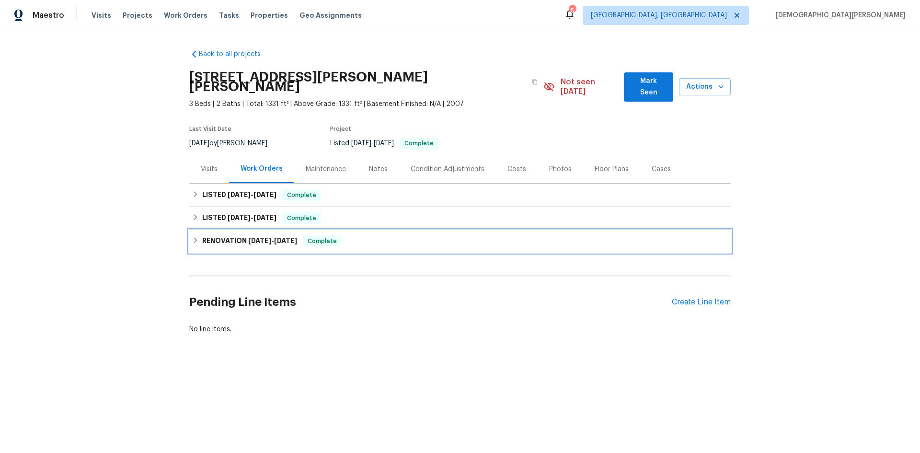
click at [243, 235] on h6 "RENOVATION [DATE] - [DATE]" at bounding box center [249, 240] width 95 height 11
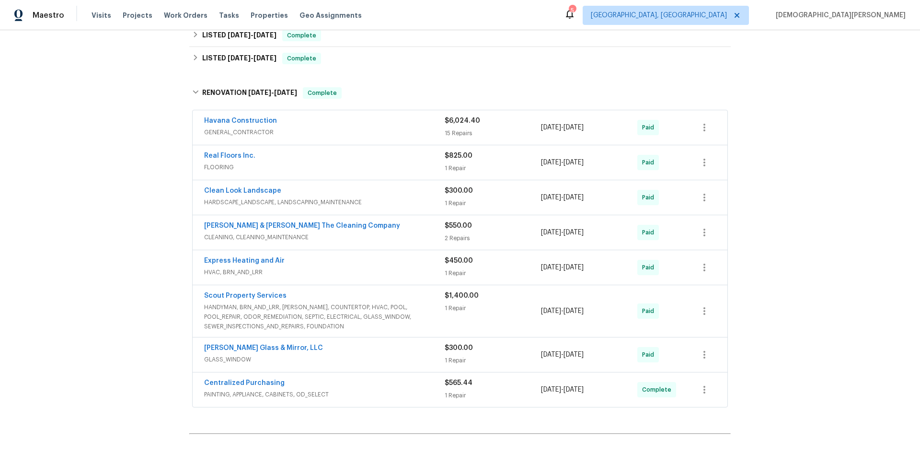
scroll to position [117, 0]
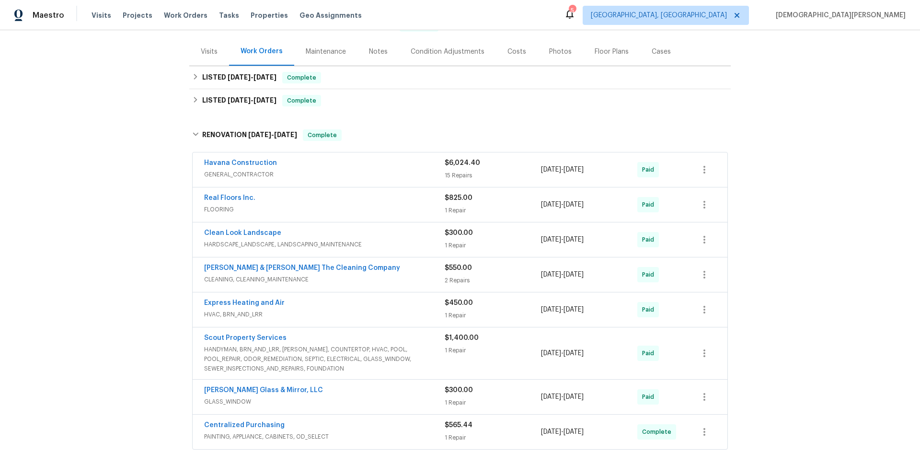
click at [324, 158] on div "Havana Construction" at bounding box center [324, 163] width 241 height 11
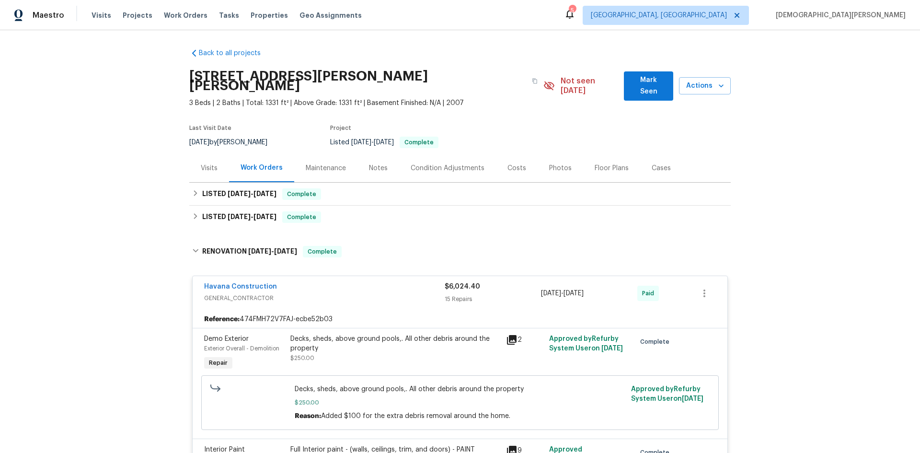
scroll to position [0, 0]
click at [235, 218] on div "LISTED [DATE] - [DATE] Complete" at bounding box center [459, 217] width 541 height 23
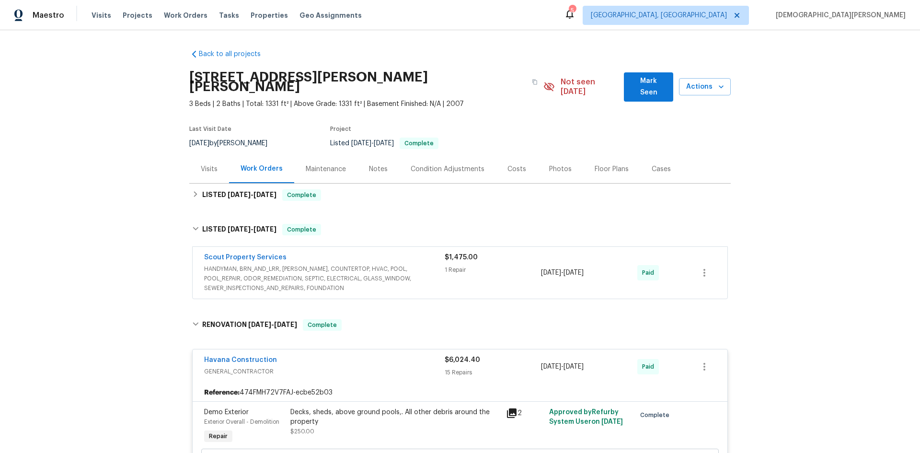
click at [277, 267] on span "HANDYMAN, BRN_AND_LRR, [PERSON_NAME], COUNTERTOP, HVAC, POOL, POOL_REPAIR, ODOR…" at bounding box center [324, 278] width 241 height 29
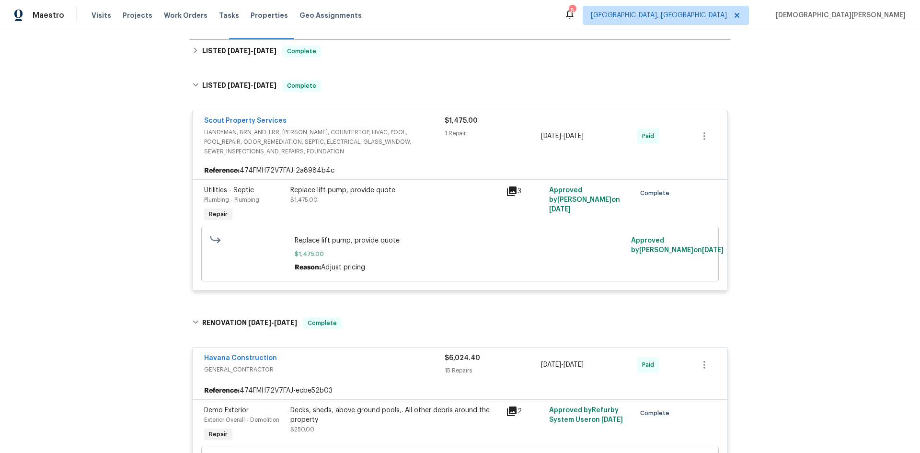
scroll to position [48, 0]
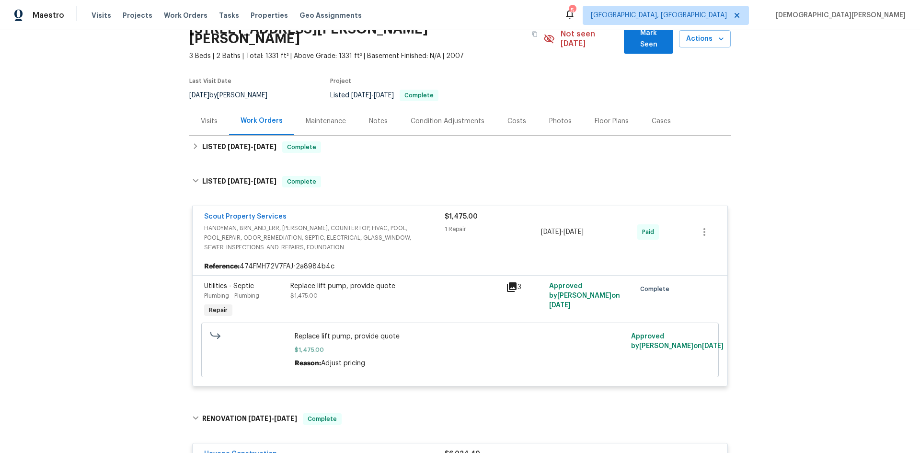
click at [230, 143] on h6 "LISTED [DATE] - [DATE]" at bounding box center [239, 146] width 74 height 11
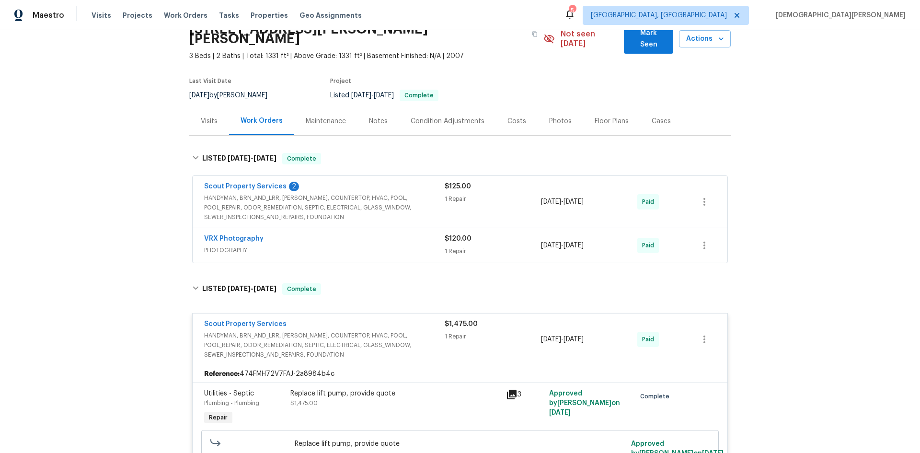
click at [260, 194] on span "HANDYMAN, BRN_AND_LRR, [PERSON_NAME], COUNTERTOP, HVAC, POOL, POOL_REPAIR, ODOR…" at bounding box center [324, 207] width 241 height 29
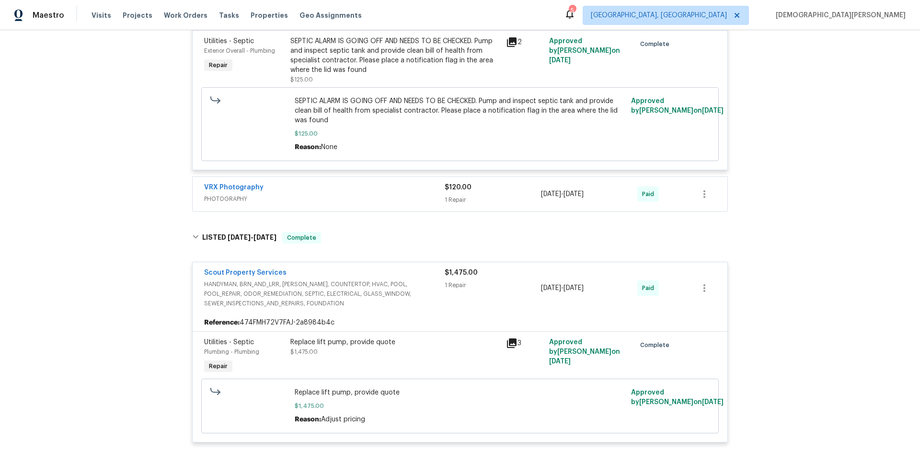
scroll to position [335, 0]
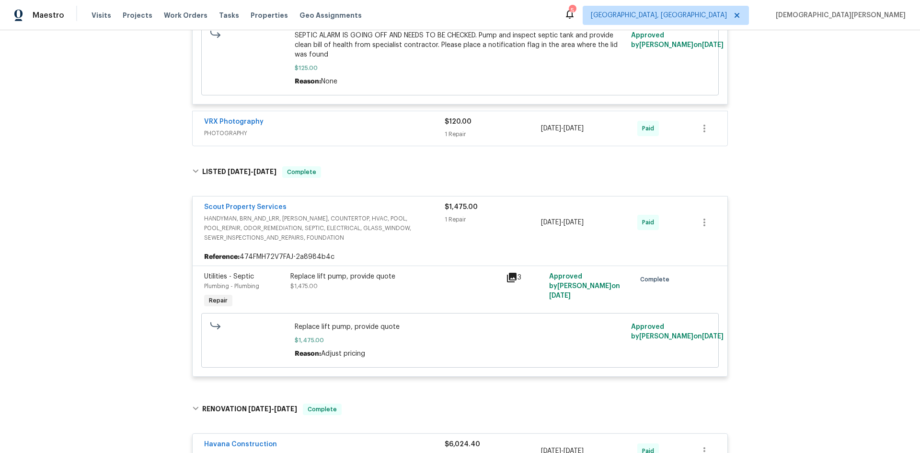
click at [311, 248] on div "Reference: 474FMH72V7FAJ-2a8984b4c" at bounding box center [460, 256] width 535 height 17
click at [340, 234] on div "Scout Property Services HANDYMAN, BRN_AND_LRR, [PERSON_NAME], COUNTERTOP, HVAC,…" at bounding box center [460, 222] width 535 height 52
click at [388, 215] on span "HANDYMAN, BRN_AND_LRR, [PERSON_NAME], COUNTERTOP, HVAC, POOL, POOL_REPAIR, ODOR…" at bounding box center [324, 228] width 241 height 29
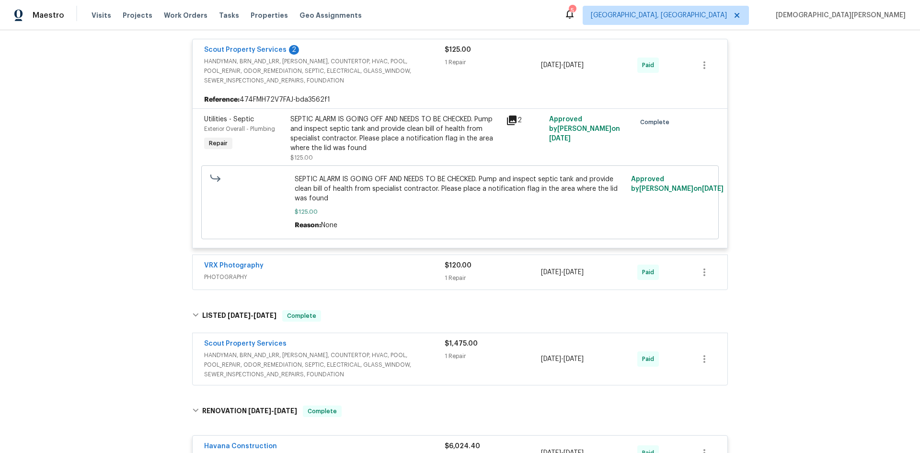
click at [415, 352] on span "HANDYMAN, BRN_AND_LRR, [PERSON_NAME], COUNTERTOP, HVAC, POOL, POOL_REPAIR, ODOR…" at bounding box center [324, 364] width 241 height 29
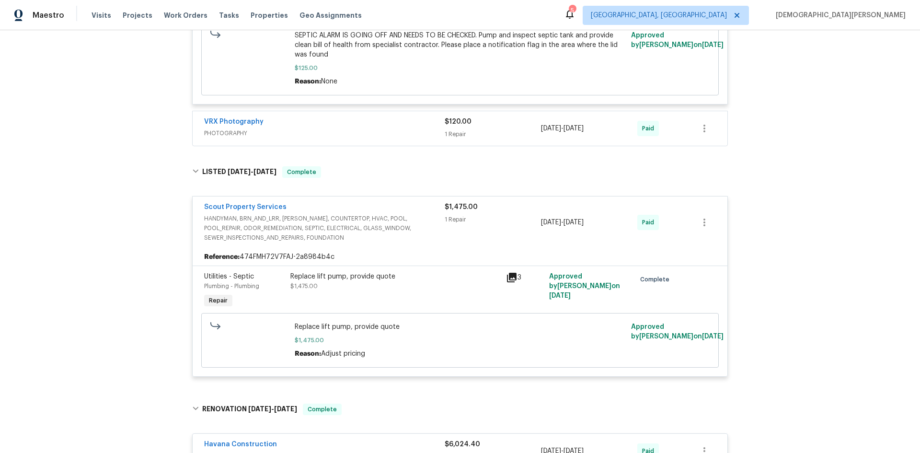
click at [274, 248] on div "Reference: 474FMH72V7FAJ-2a8984b4c" at bounding box center [460, 256] width 535 height 17
click at [700, 217] on icon "button" at bounding box center [704, 222] width 11 height 11
click at [653, 238] on div at bounding box center [460, 226] width 920 height 453
